Goal: Task Accomplishment & Management: Manage account settings

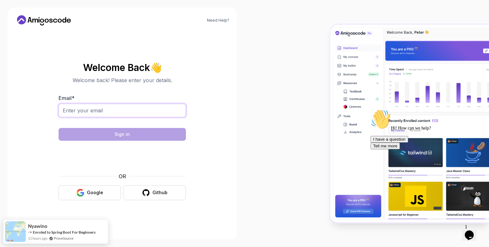
click at [117, 106] on input "Email *" at bounding box center [122, 110] width 127 height 13
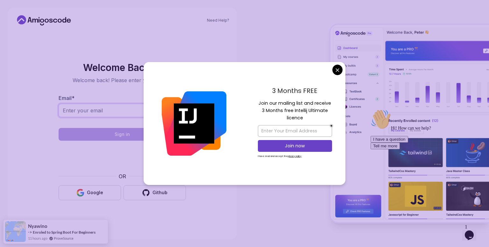
type input "[EMAIL_ADDRESS][DOMAIN_NAME]"
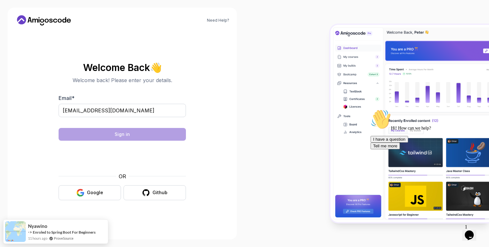
click at [334, 70] on body "Need Help? Welcome Back 👋 Welcome back! Please enter your details. Email * [EMA…" at bounding box center [244, 123] width 489 height 247
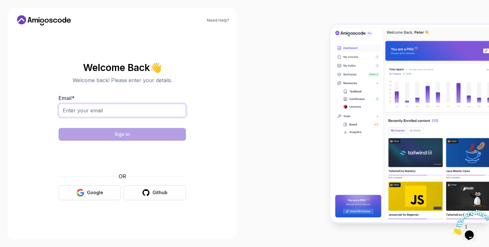
click at [110, 106] on input "Email *" at bounding box center [122, 110] width 127 height 13
type input "[EMAIL_ADDRESS][DOMAIN_NAME]"
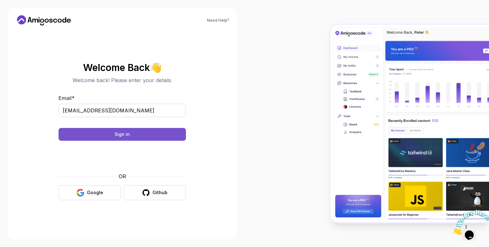
click at [102, 135] on button "Sign in" at bounding box center [122, 134] width 127 height 13
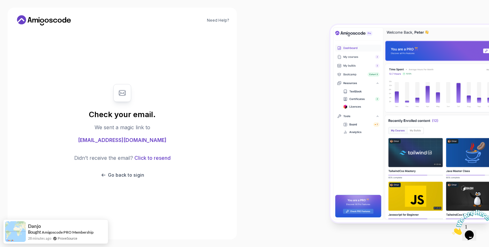
click at [337, 68] on body "Need Help? Check your email. We sent a magic link to iamrrandm@gmail.com Didn’t…" at bounding box center [244, 123] width 489 height 247
click at [131, 174] on p "Go back to sigin" at bounding box center [126, 175] width 36 height 6
